Goal: Transaction & Acquisition: Obtain resource

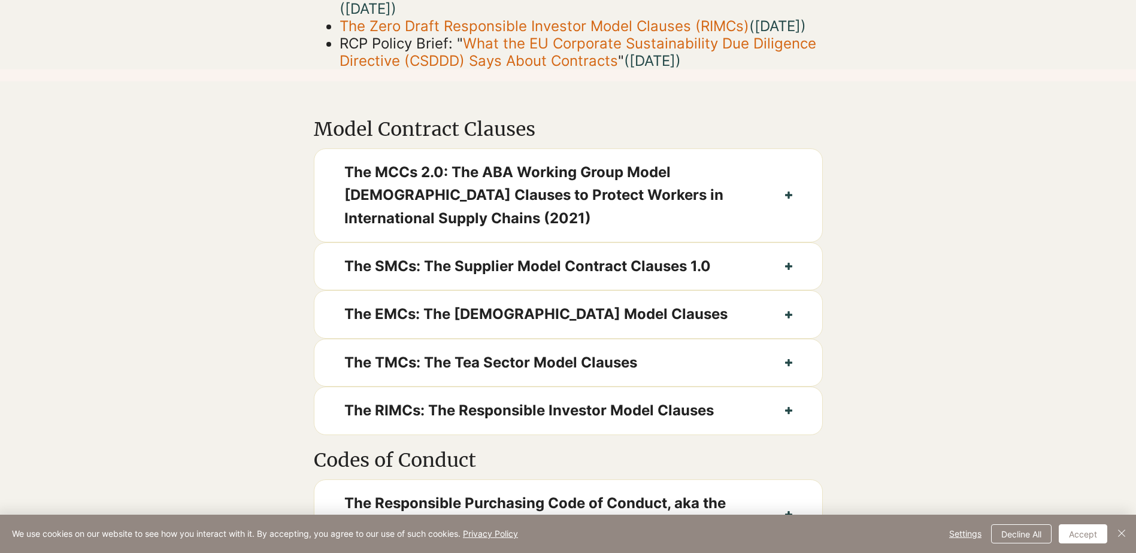
scroll to position [539, 0]
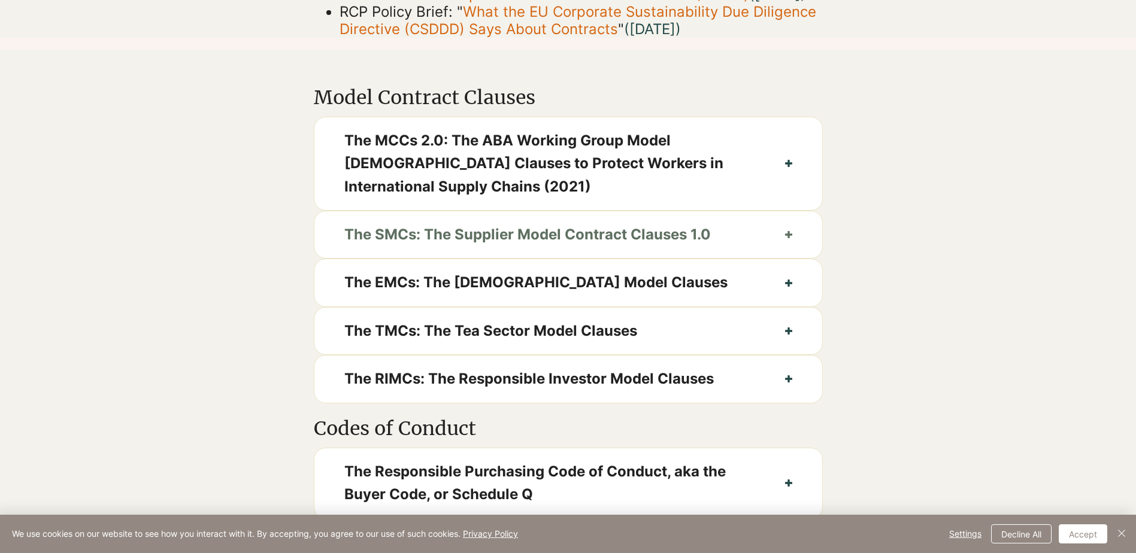
click at [785, 248] on button "The SMCs: The Supplier Model Contract Clauses 1.0" at bounding box center [568, 234] width 508 height 47
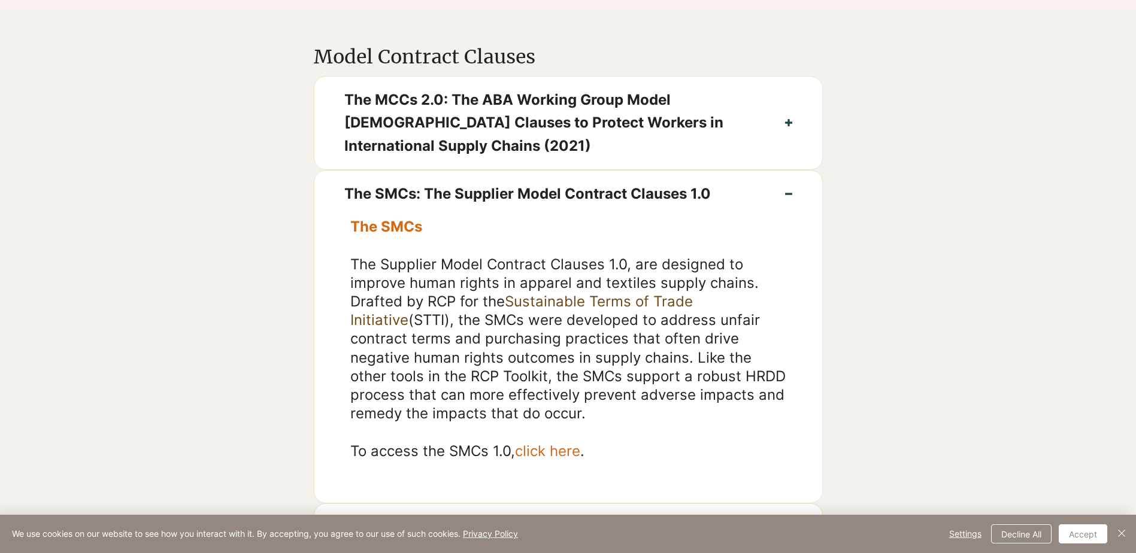
scroll to position [599, 0]
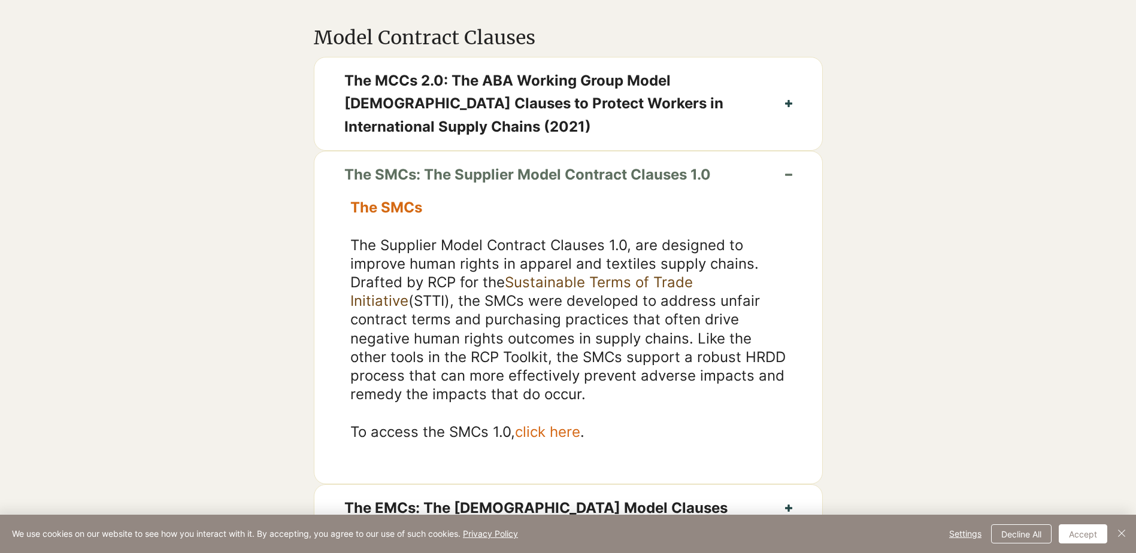
click at [783, 192] on button "The SMCs: The Supplier Model Contract Clauses 1.0" at bounding box center [568, 175] width 508 height 47
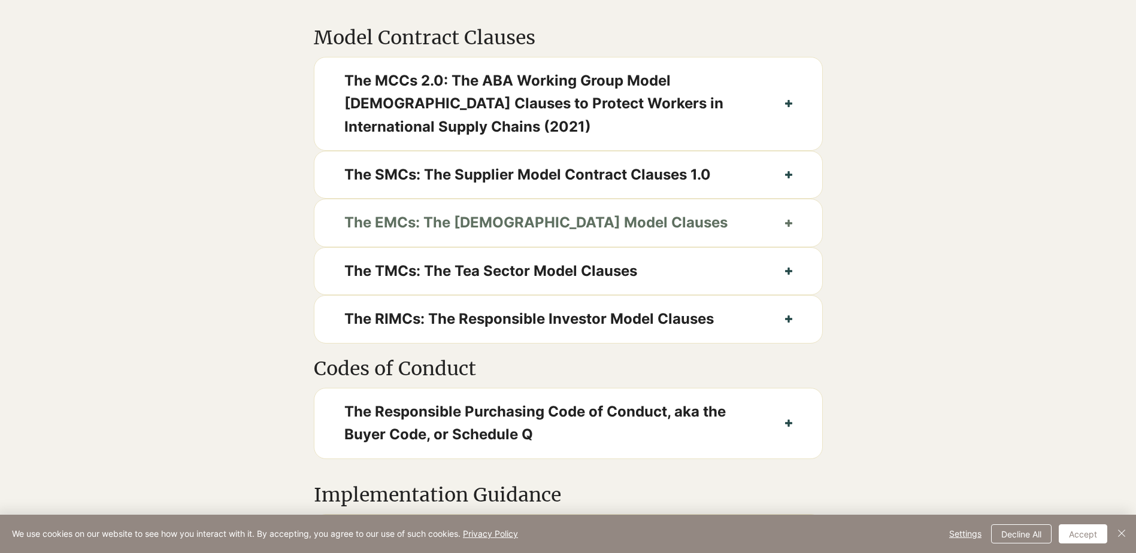
click at [791, 227] on icon "button" at bounding box center [788, 223] width 7 height 7
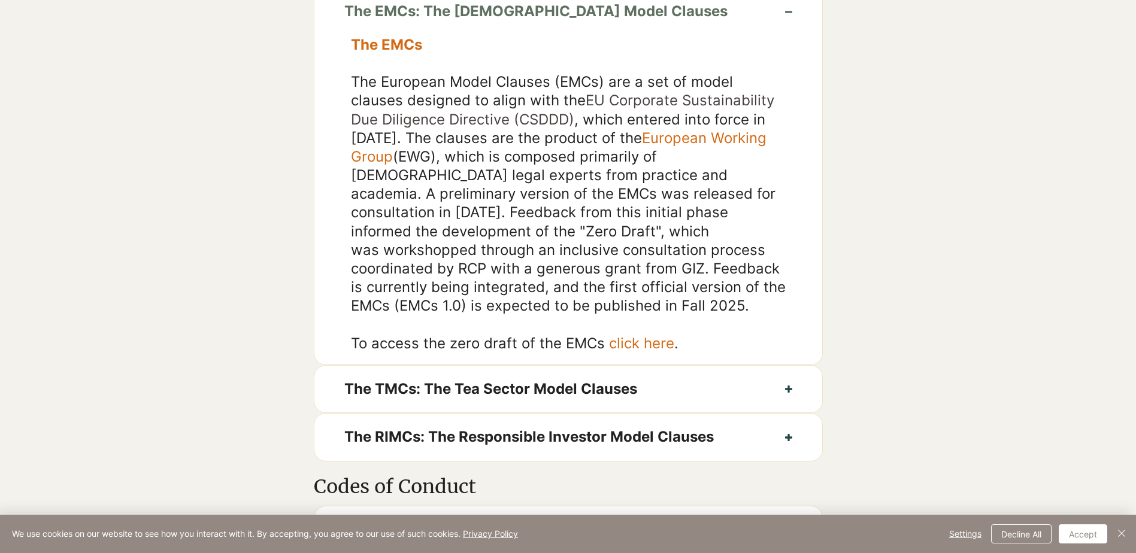
scroll to position [838, 0]
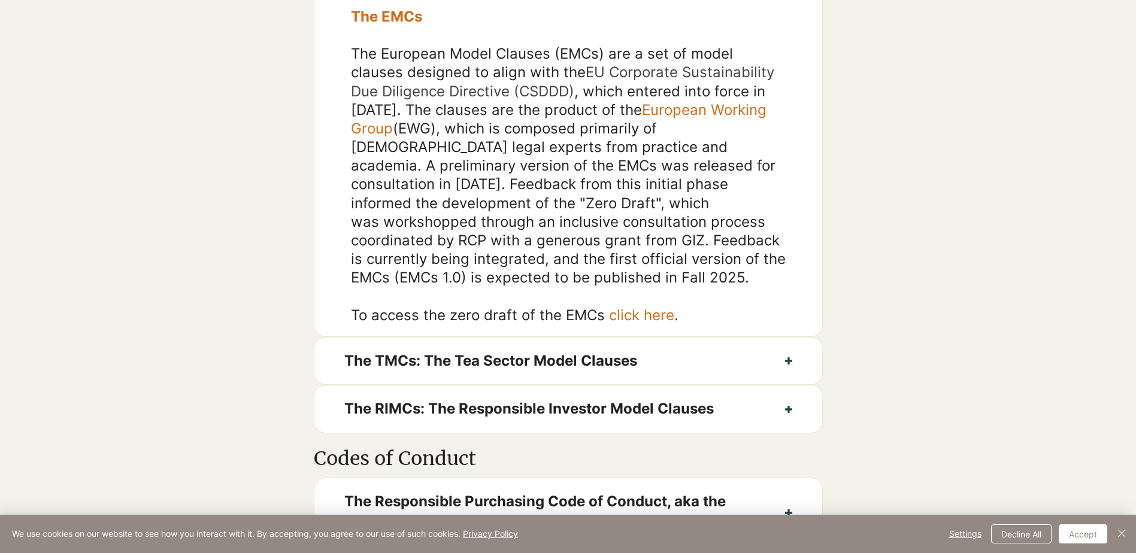
click at [641, 324] on link "click here" at bounding box center [641, 315] width 65 height 17
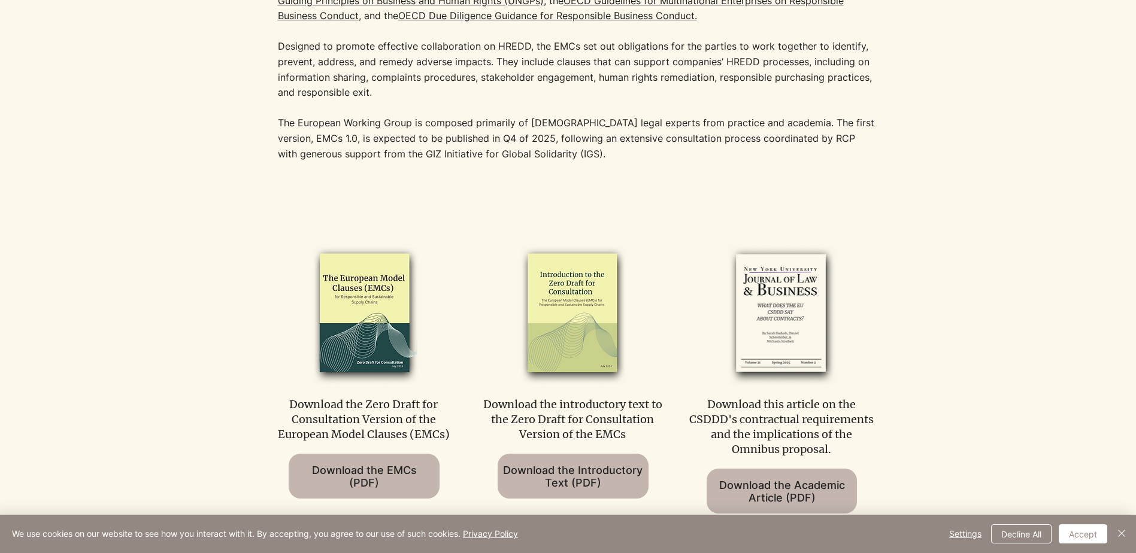
scroll to position [539, 0]
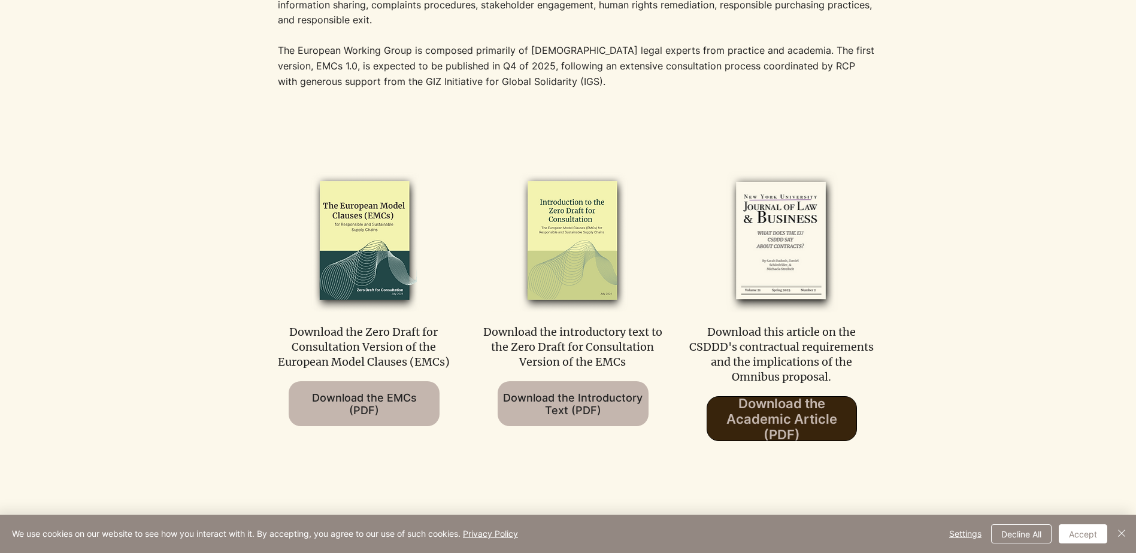
click at [811, 417] on span "Download the Academic Article (PDF)" at bounding box center [781, 419] width 149 height 47
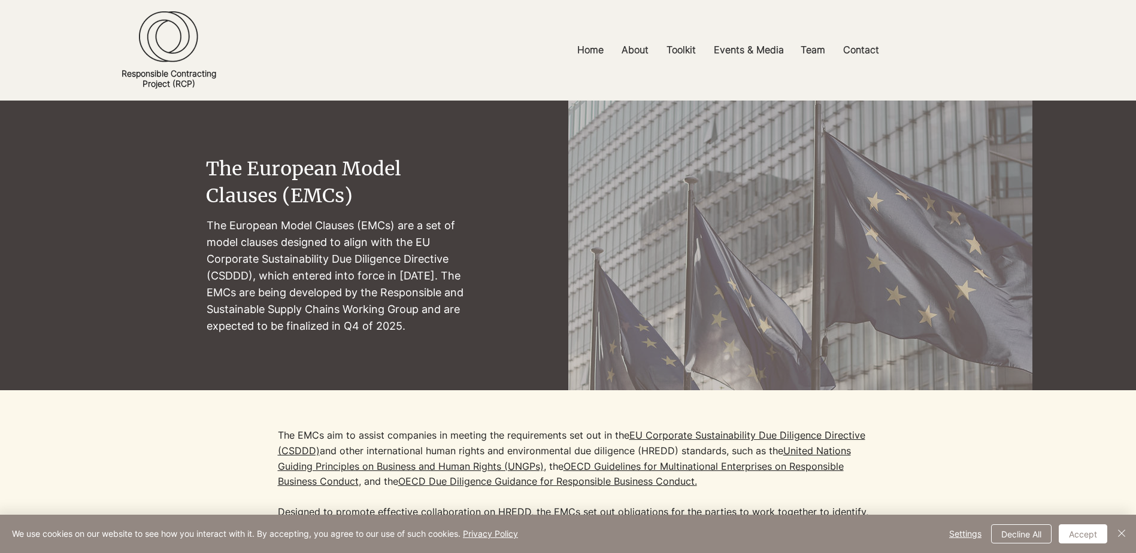
scroll to position [0, 0]
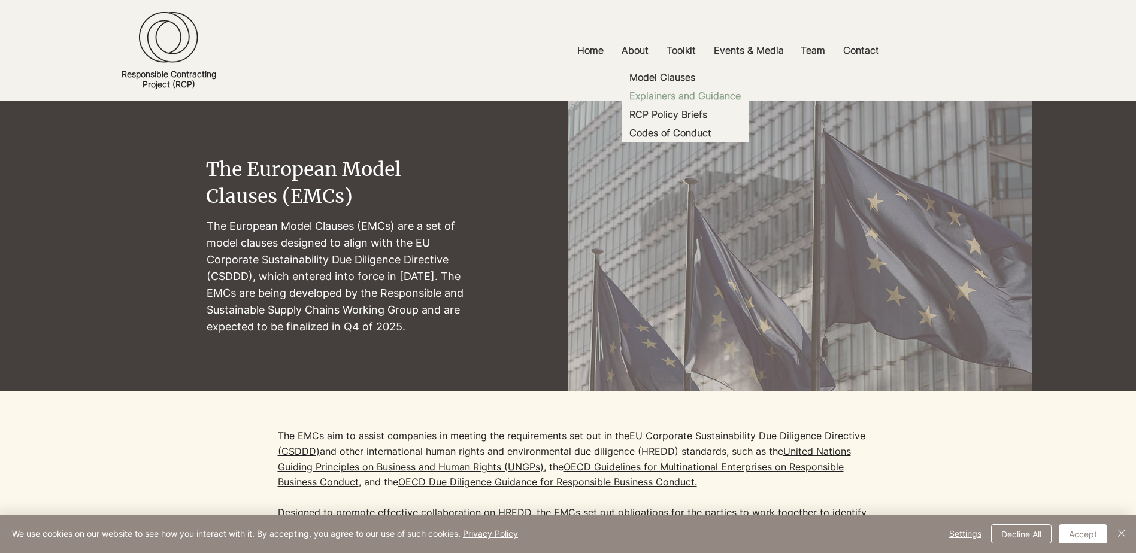
click at [686, 101] on p "Explainers and Guidance" at bounding box center [685, 96] width 121 height 19
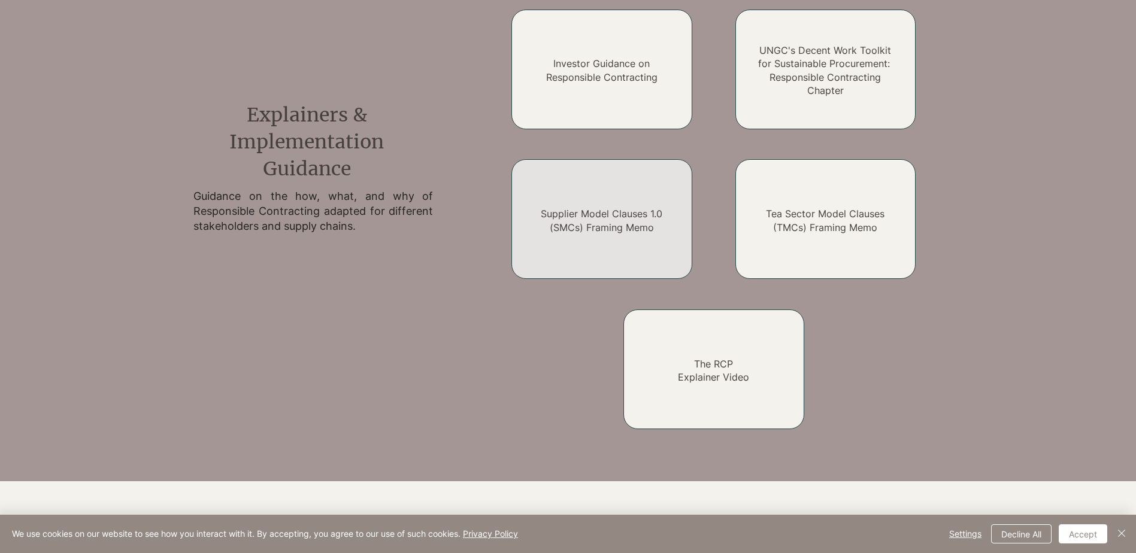
scroll to position [946, 0]
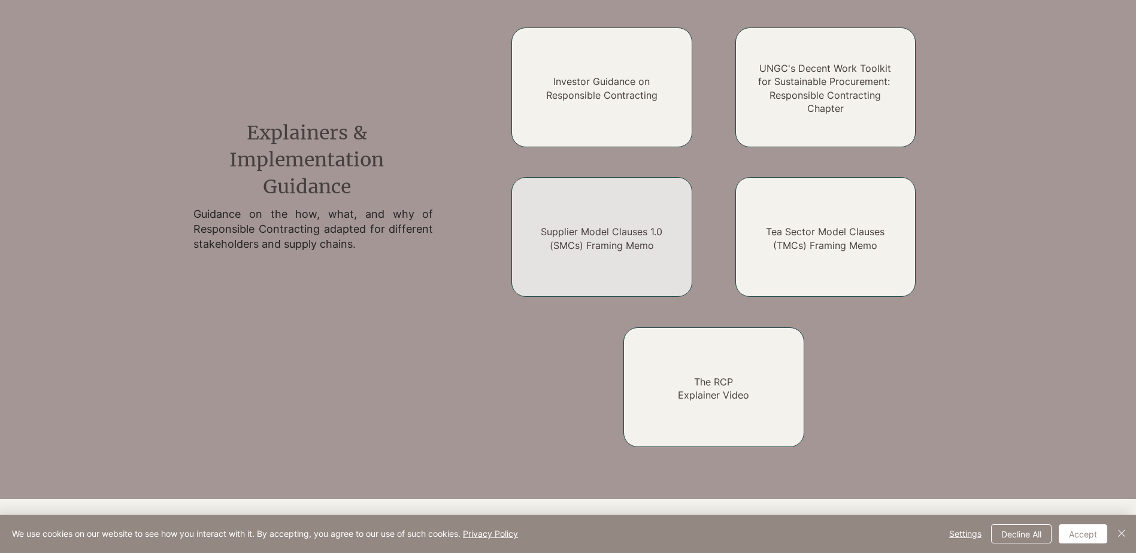
click at [640, 229] on link "Supplier Model Clauses 1.0 (SMCs) Framing Memo" at bounding box center [602, 238] width 122 height 25
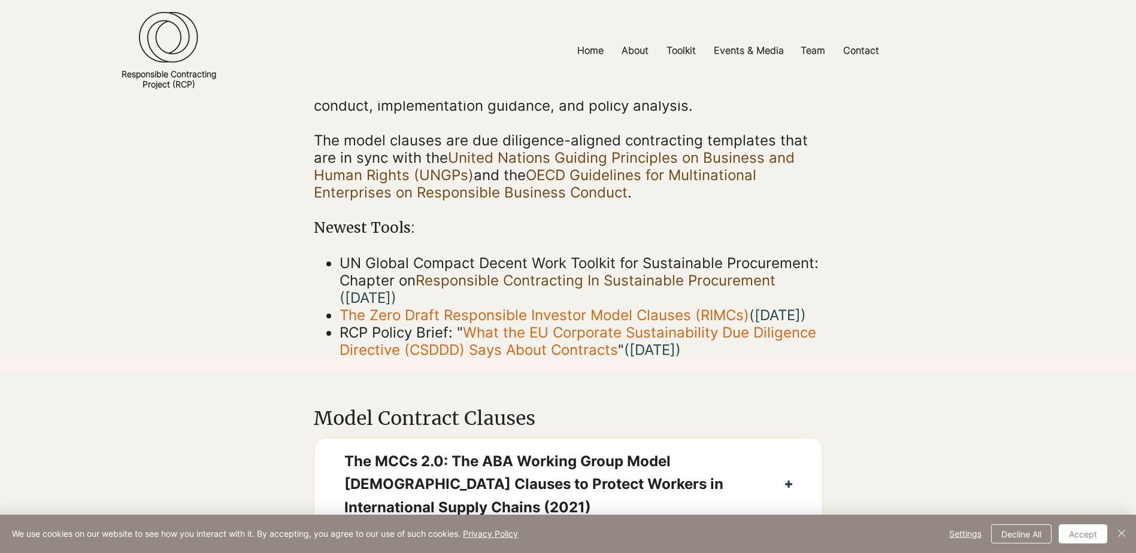
scroll to position [240, 0]
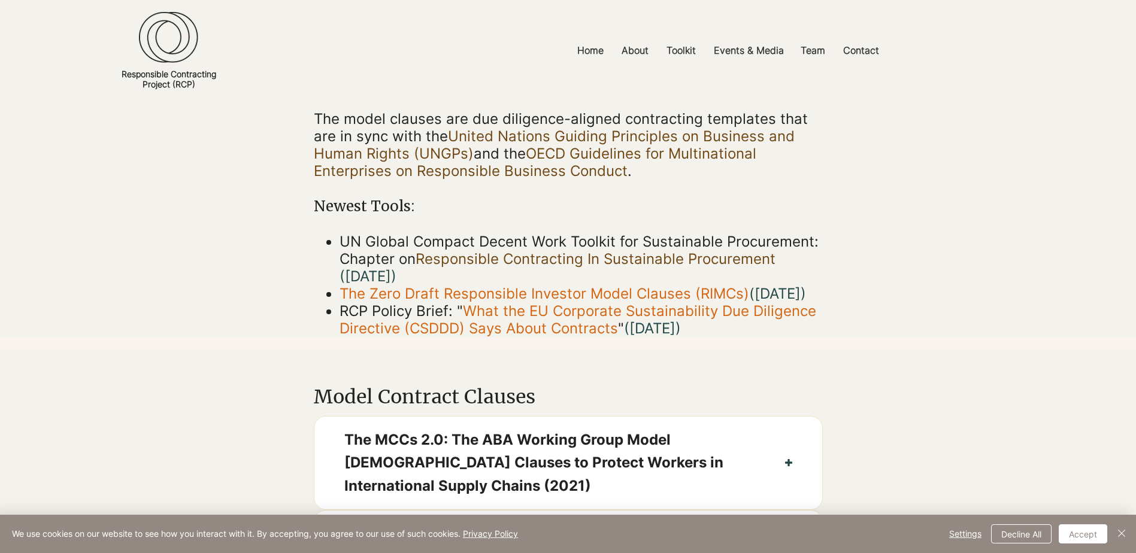
click at [601, 263] on link "Responsible Contracting In Sustainable Procurement" at bounding box center [596, 258] width 360 height 17
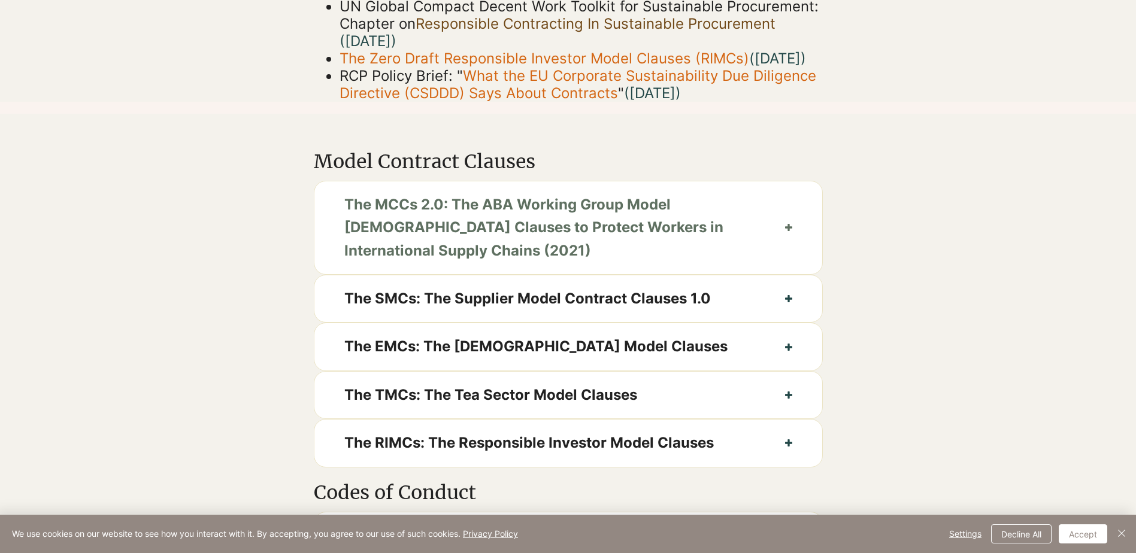
scroll to position [479, 0]
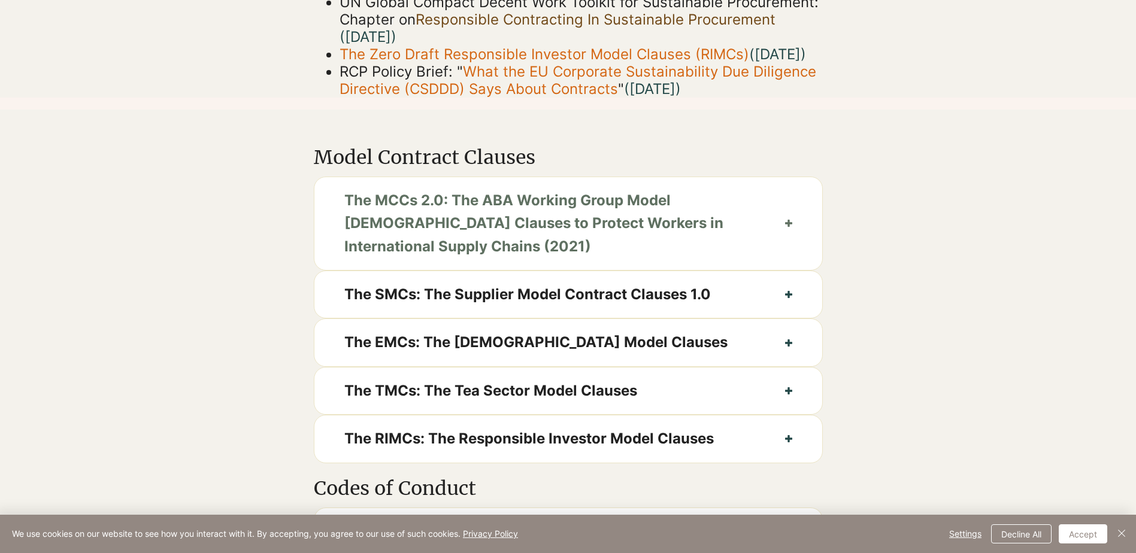
click at [789, 249] on button "The MCCs 2.0: The ABA Working Group Model [DEMOGRAPHIC_DATA] Clauses to Protect…" at bounding box center [568, 223] width 508 height 93
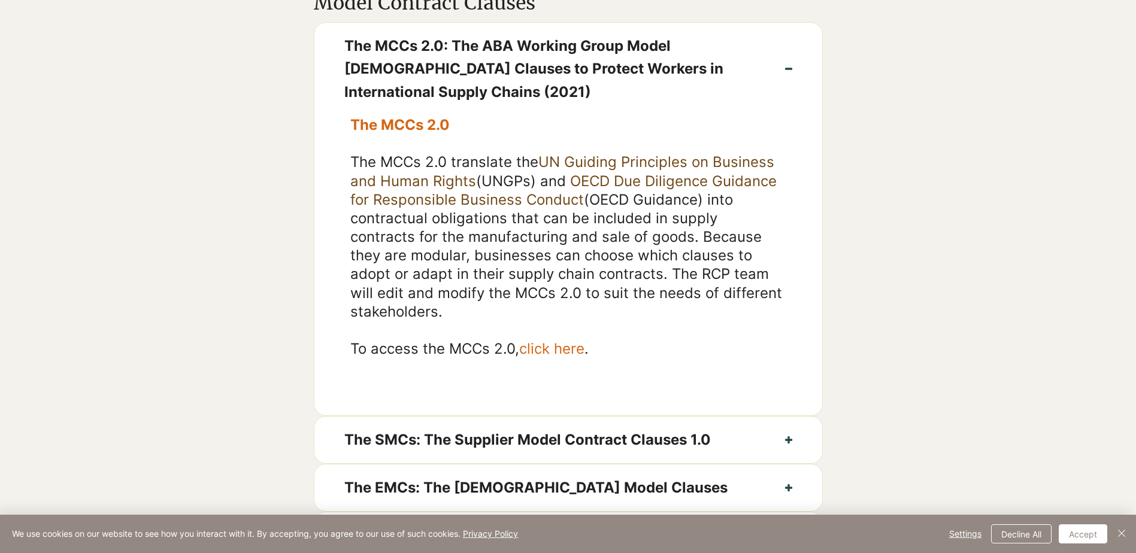
scroll to position [659, 0]
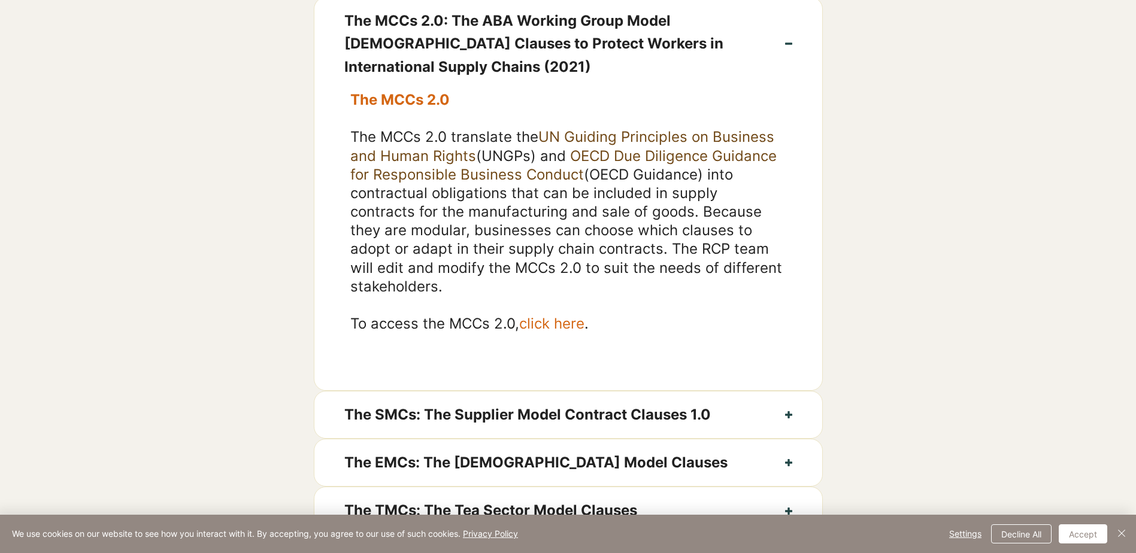
click at [572, 332] on span "click here" at bounding box center [551, 323] width 65 height 17
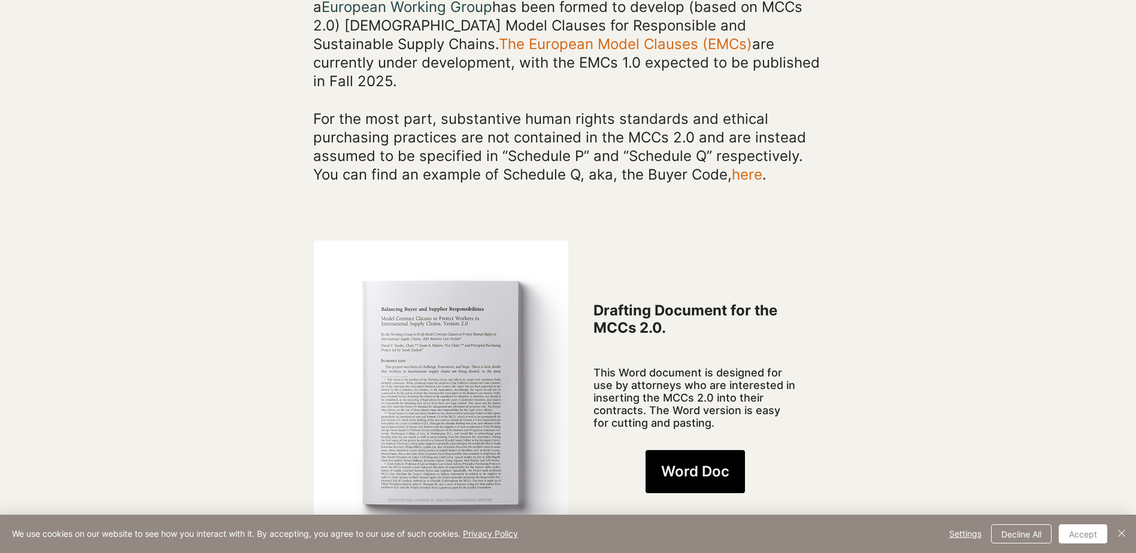
scroll to position [779, 0]
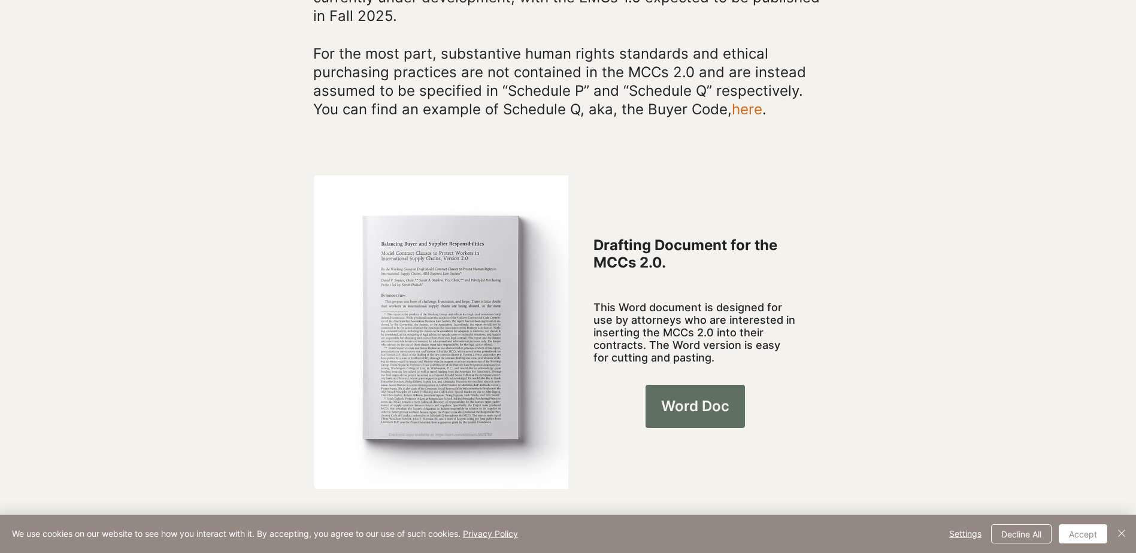
click at [673, 396] on span "Word Doc" at bounding box center [695, 406] width 68 height 20
click at [868, 317] on div at bounding box center [568, 317] width 1136 height 359
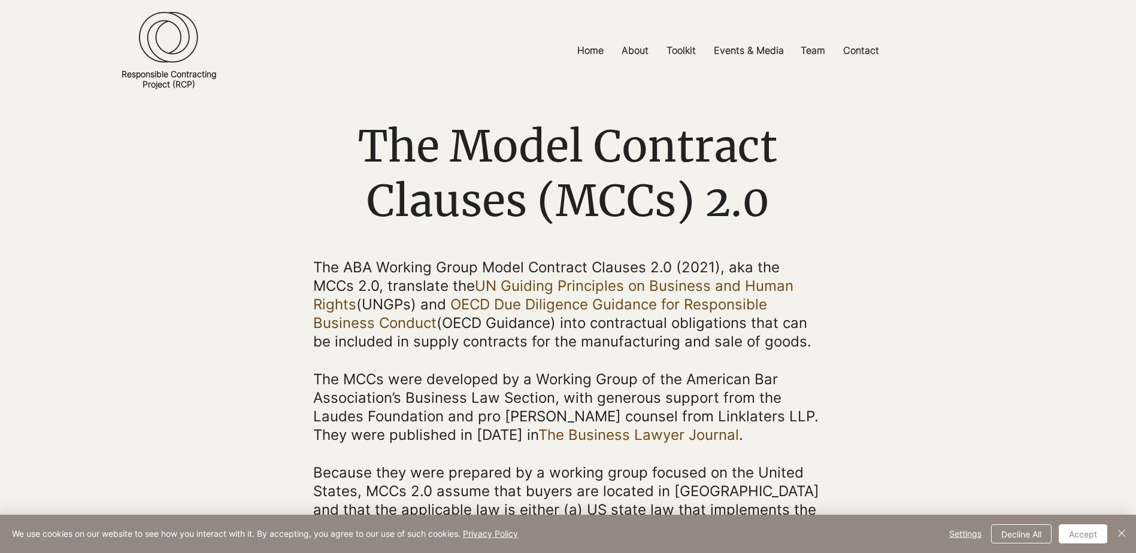
scroll to position [0, 0]
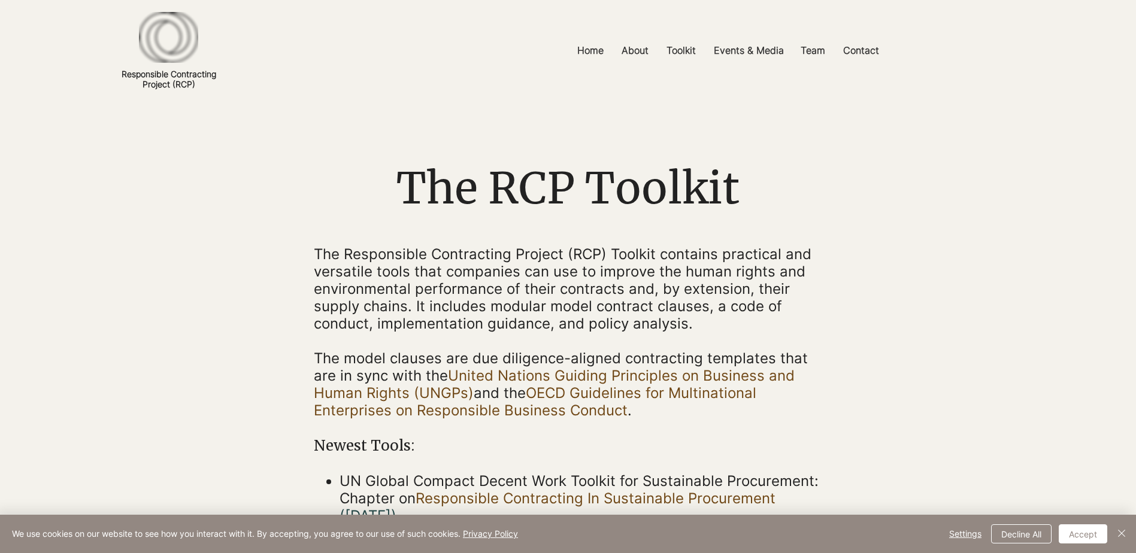
scroll to position [659, 0]
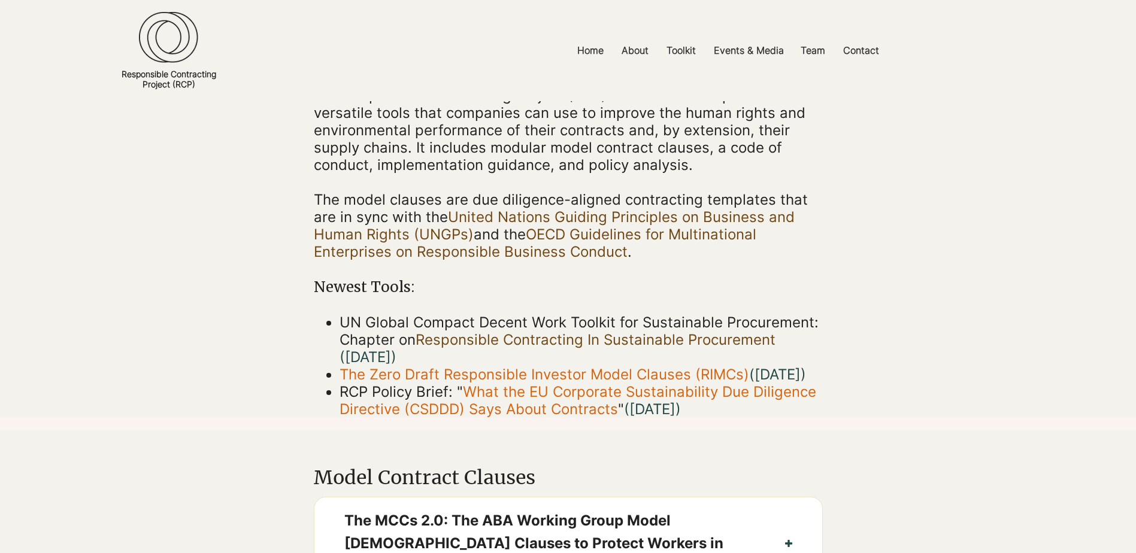
scroll to position [180, 0]
